Goal: Task Accomplishment & Management: Complete application form

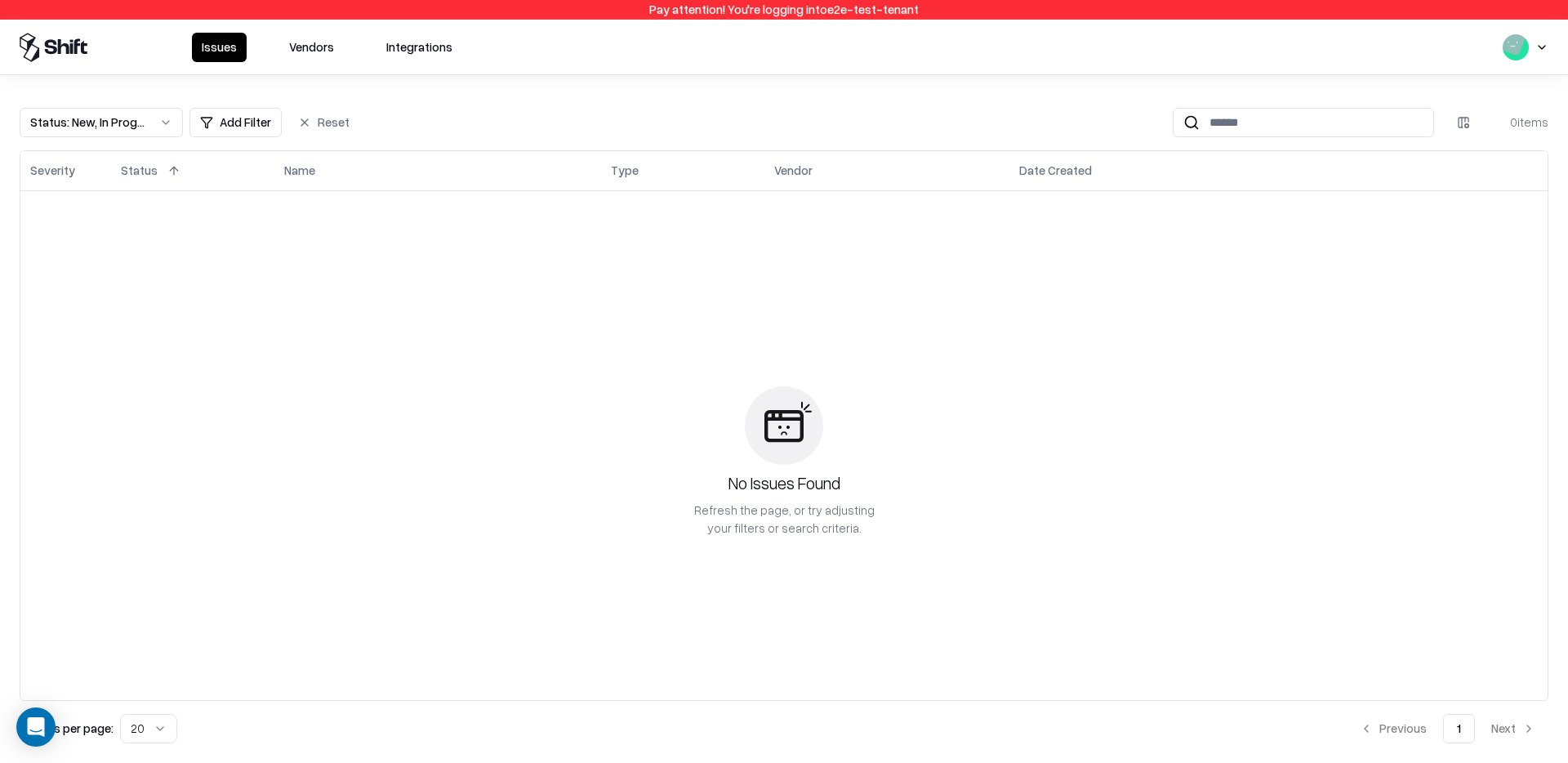
click at [313, 46] on button "Vendors" at bounding box center [312, 47] width 65 height 30
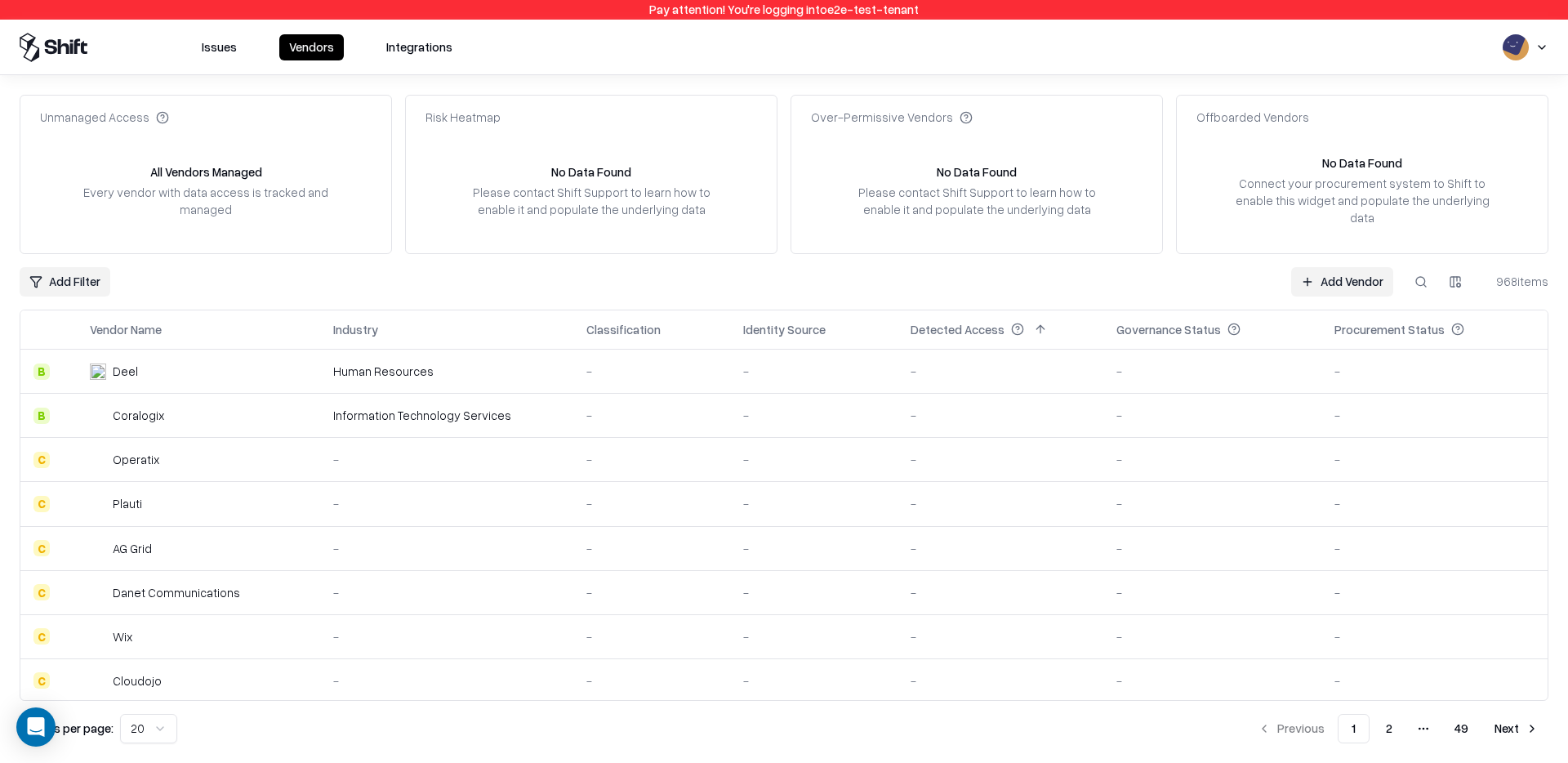
click at [1338, 321] on div "Procurement Status" at bounding box center [1390, 330] width 110 height 17
click at [1318, 268] on link "Add Vendor" at bounding box center [1342, 282] width 102 height 30
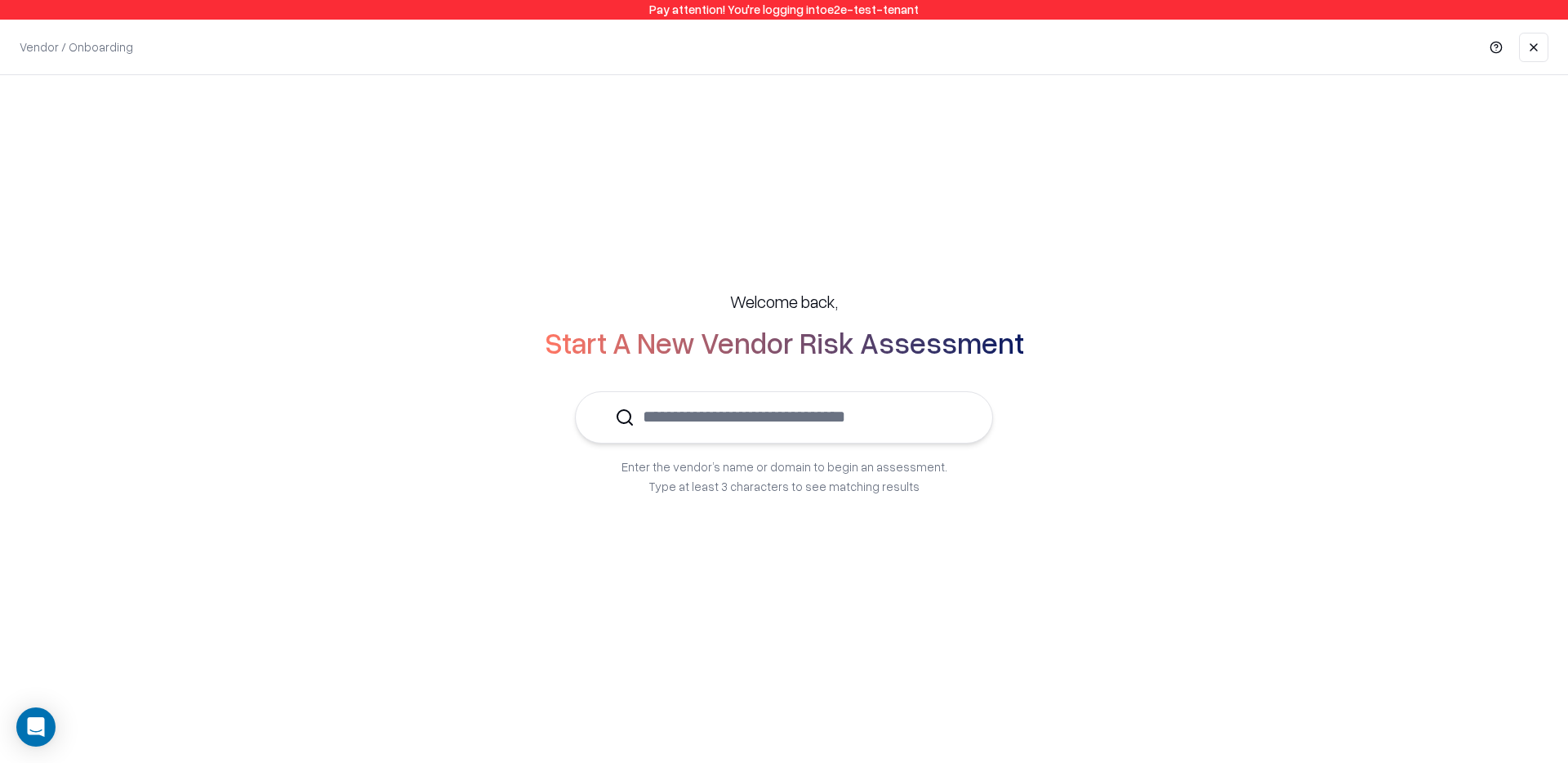
click at [899, 401] on input "text" at bounding box center [793, 416] width 318 height 50
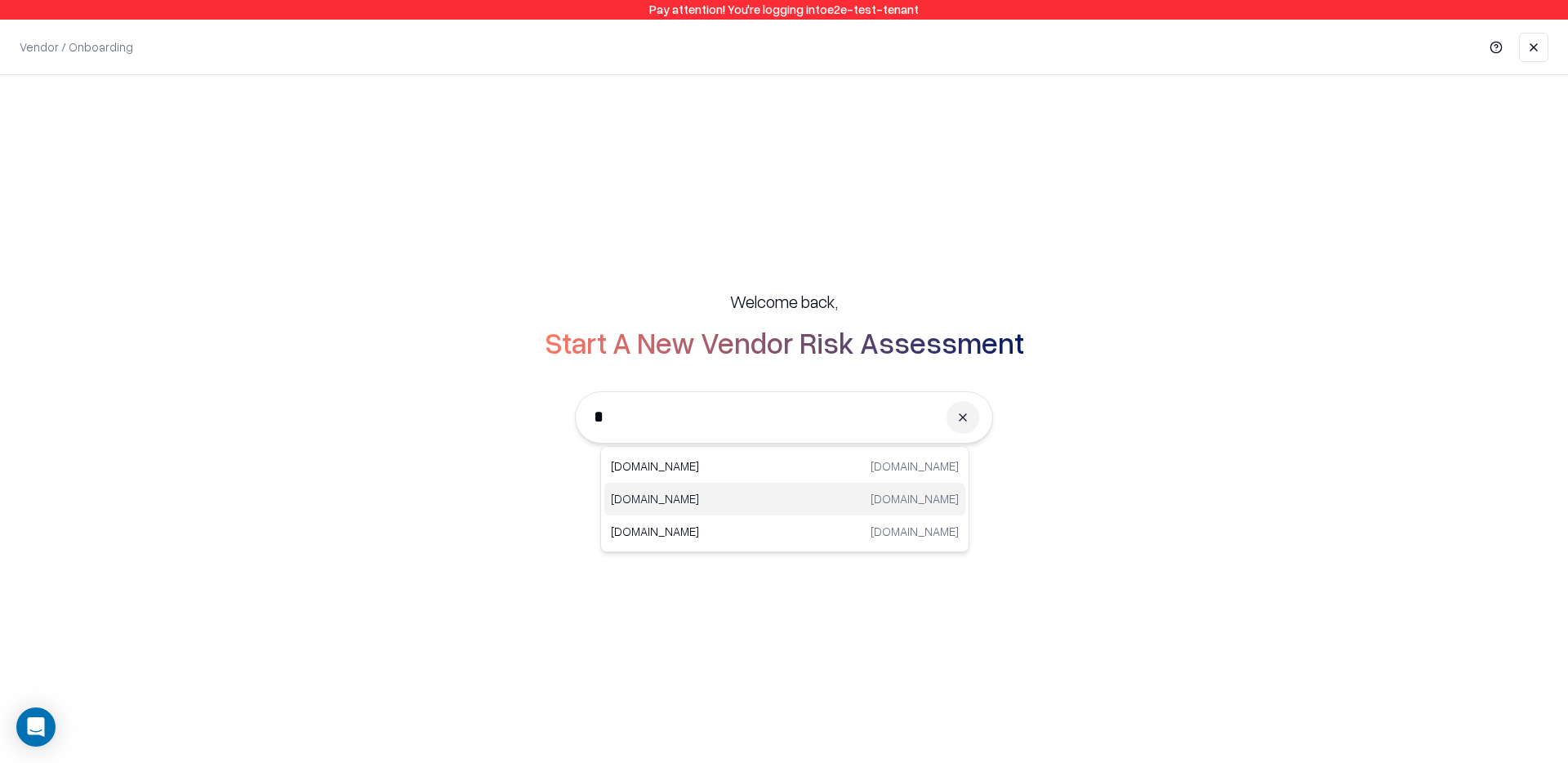
click at [698, 494] on p "[DOMAIN_NAME]" at bounding box center [697, 499] width 174 height 17
type input "**********"
